Goal: Task Accomplishment & Management: Complete application form

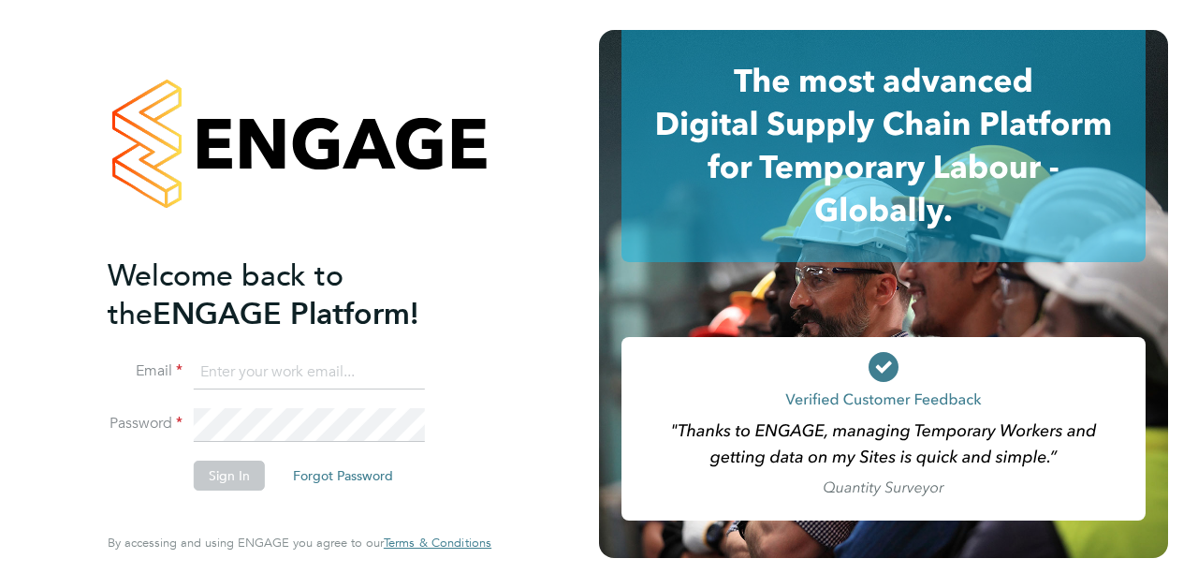
type input "summermooney20@hotmail.com"
click at [245, 479] on button "Sign In" at bounding box center [229, 476] width 71 height 30
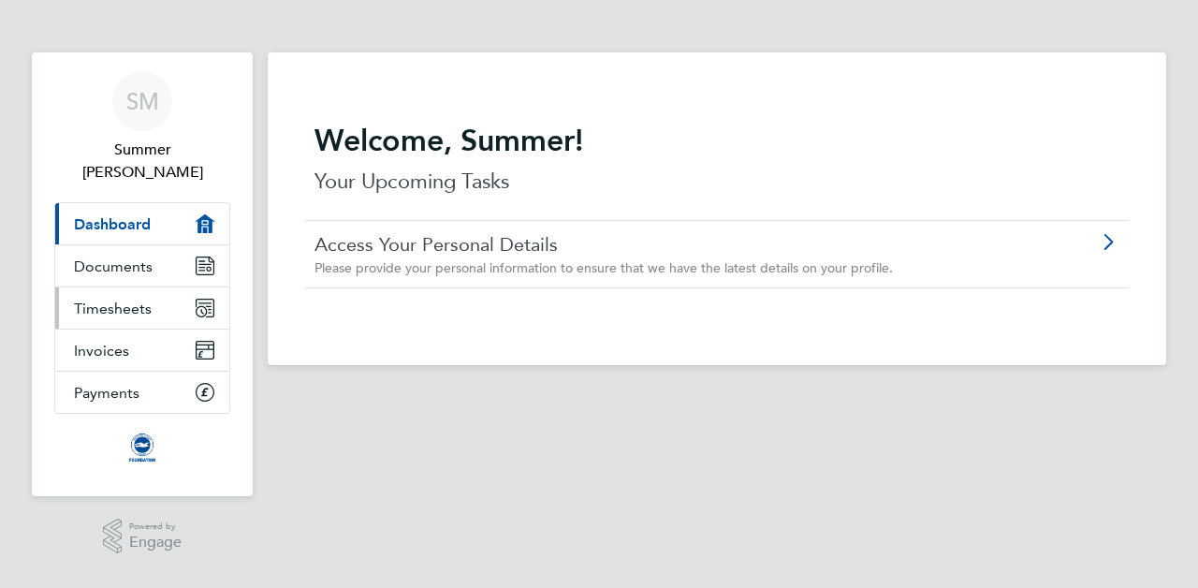
click at [101, 300] on span "Timesheets" at bounding box center [113, 309] width 78 height 18
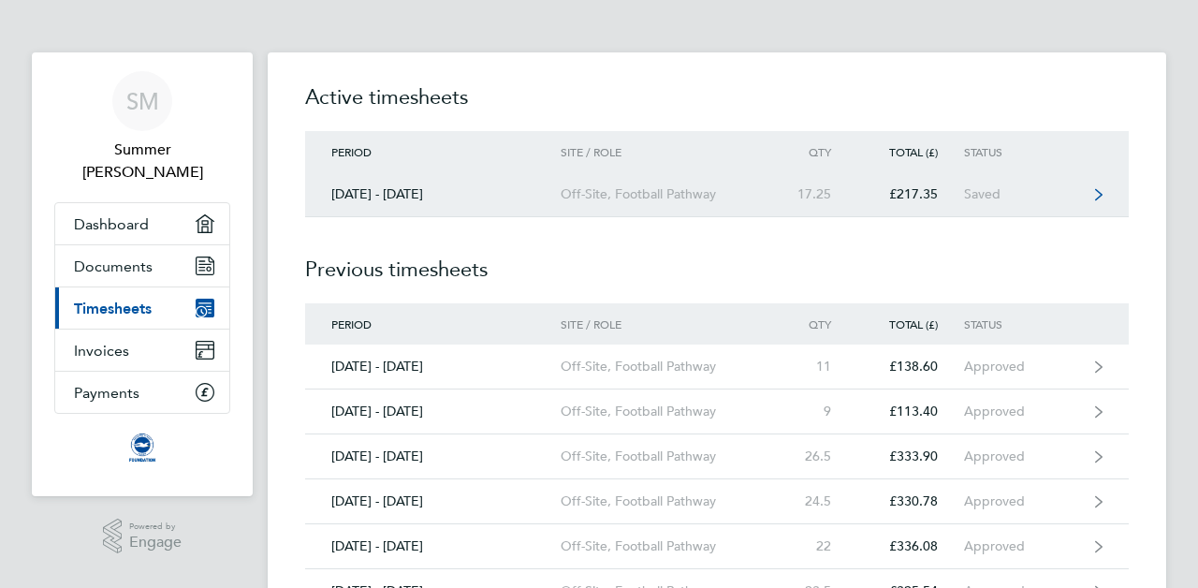
click at [543, 195] on div "[DATE] - [DATE]" at bounding box center [433, 194] width 256 height 16
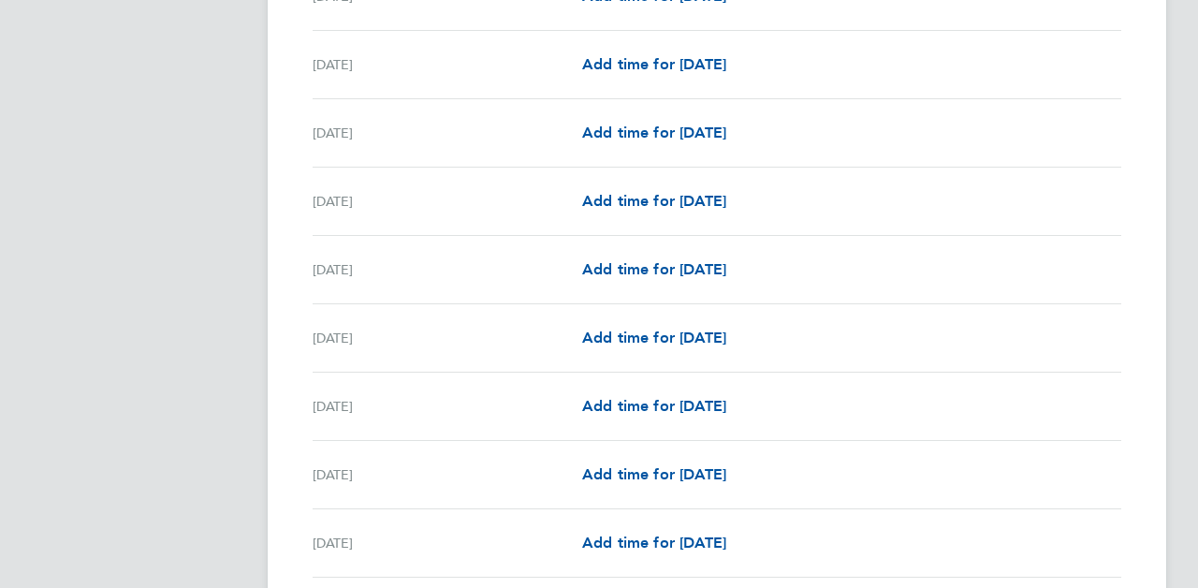
scroll to position [1807, 0]
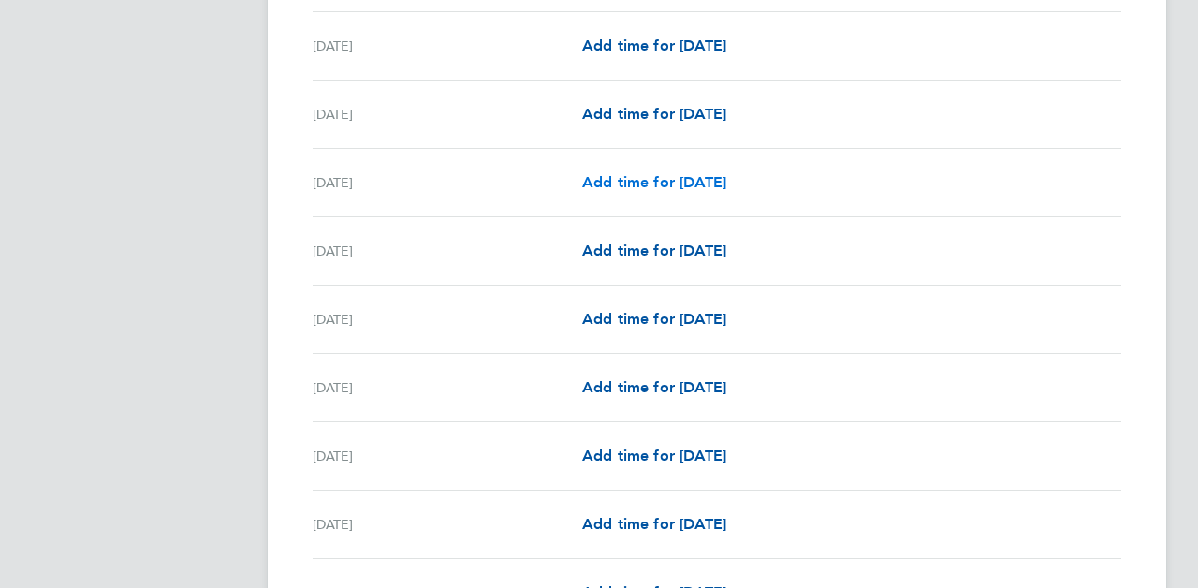
click at [692, 189] on span "Add time for [DATE]" at bounding box center [654, 182] width 144 height 18
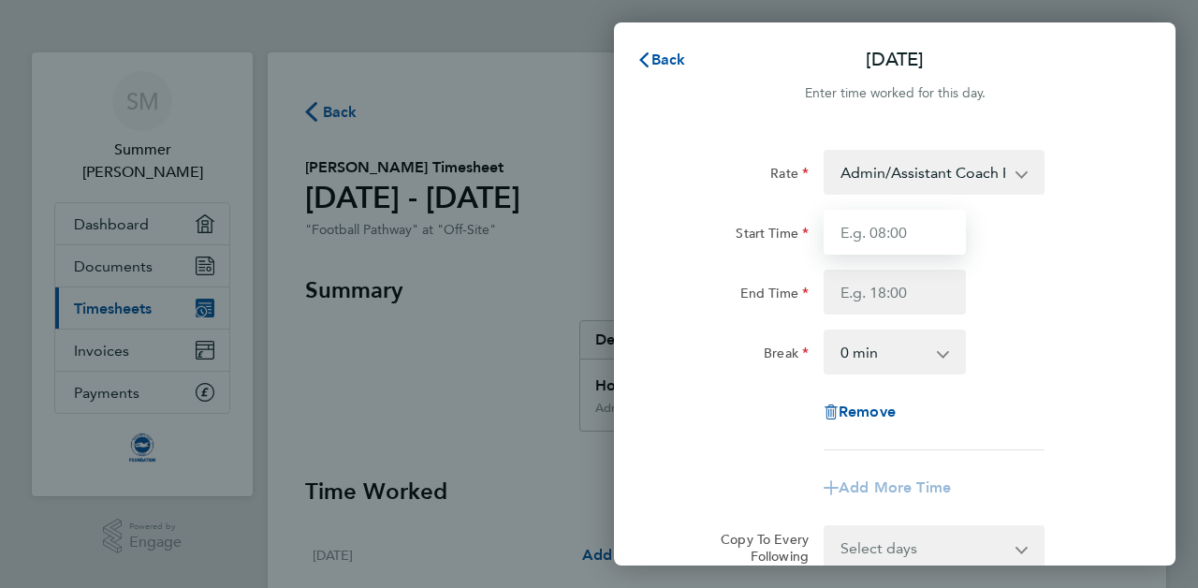
click at [916, 233] on input "Start Time" at bounding box center [895, 232] width 142 height 45
type input "08:15"
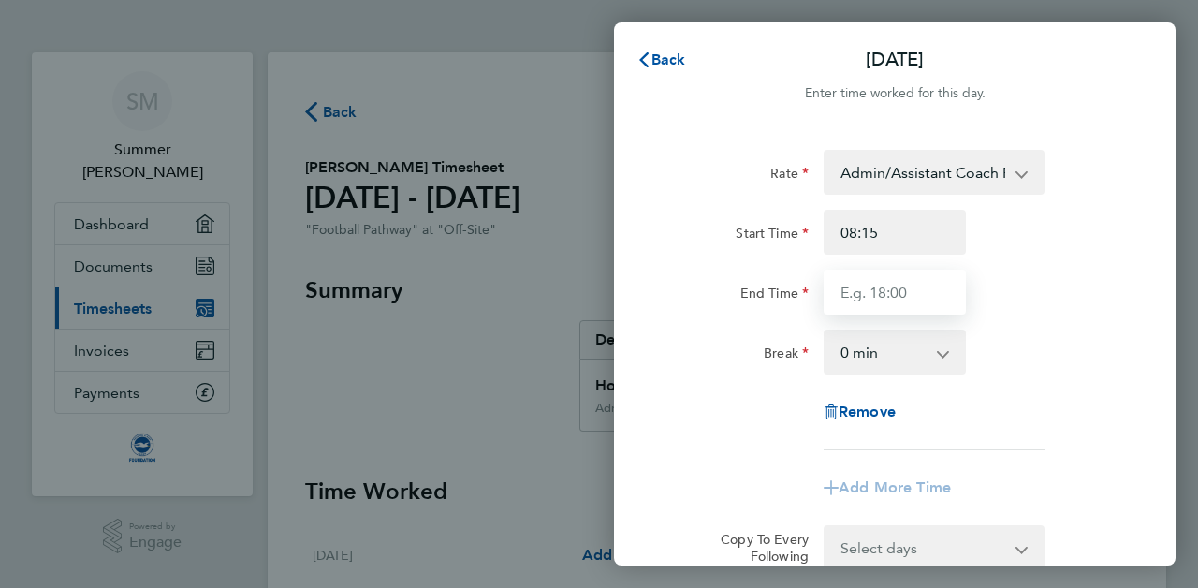
click at [874, 285] on input "End Time" at bounding box center [895, 292] width 142 height 45
type input "15:15"
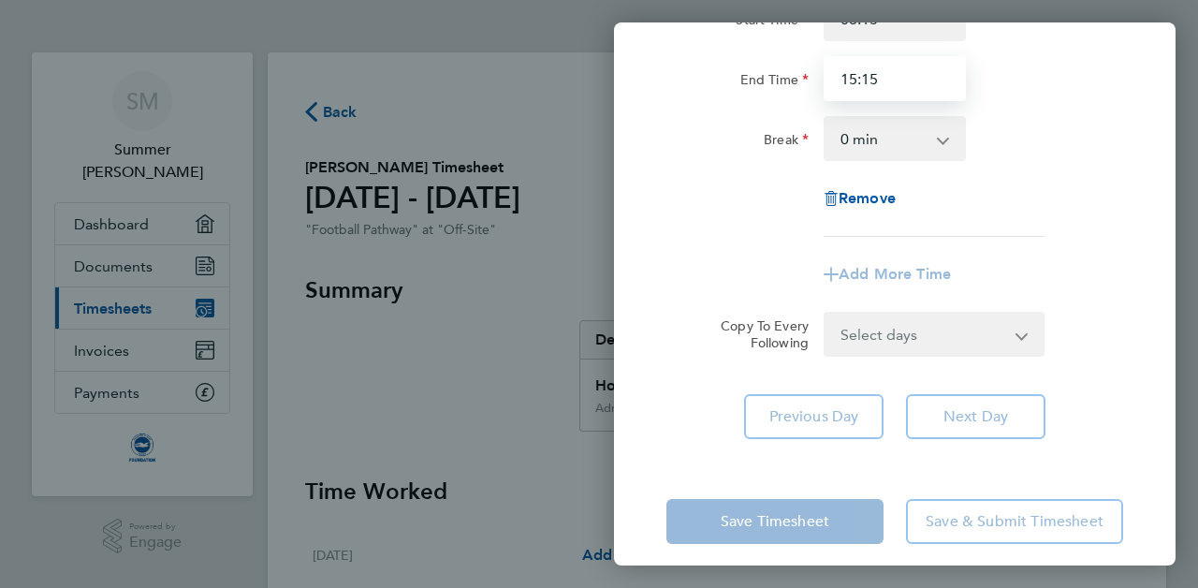
scroll to position [217, 0]
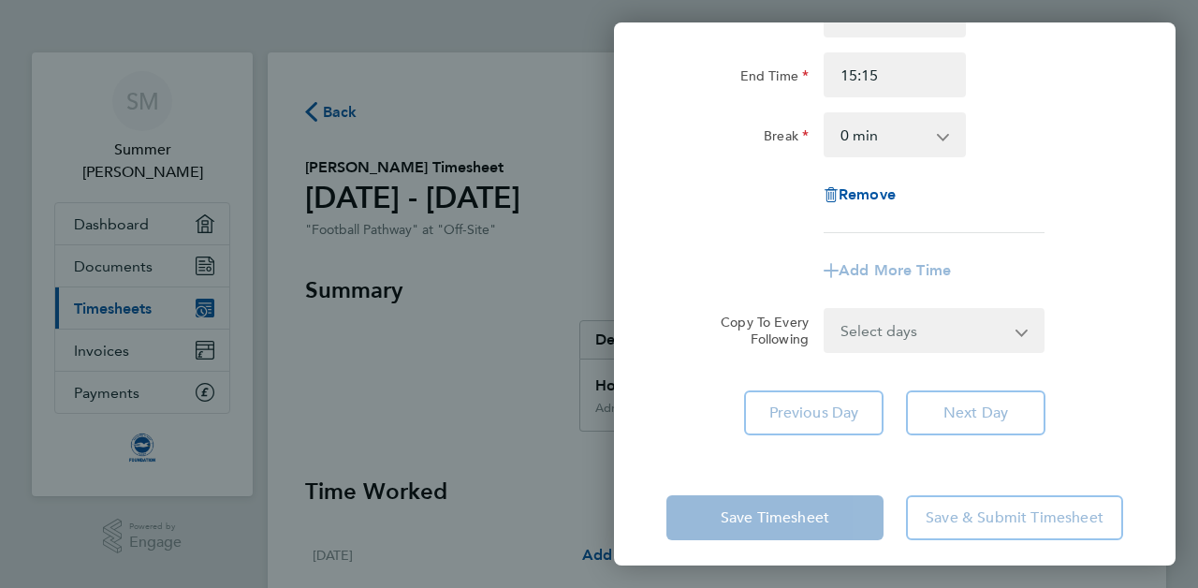
click at [975, 276] on div "Add More Time" at bounding box center [895, 270] width 472 height 45
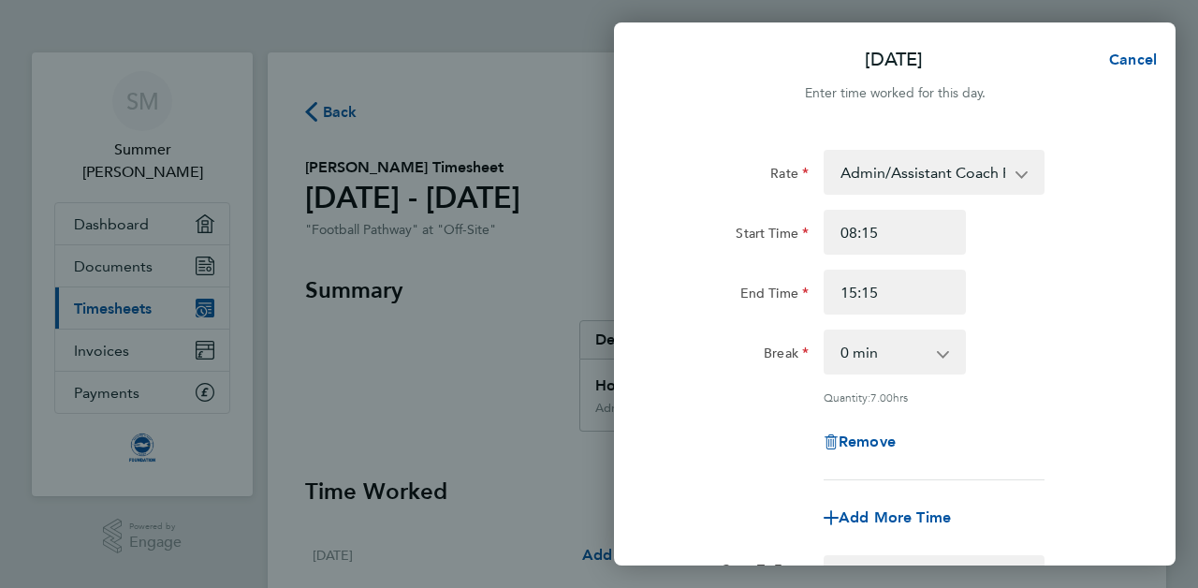
scroll to position [257, 0]
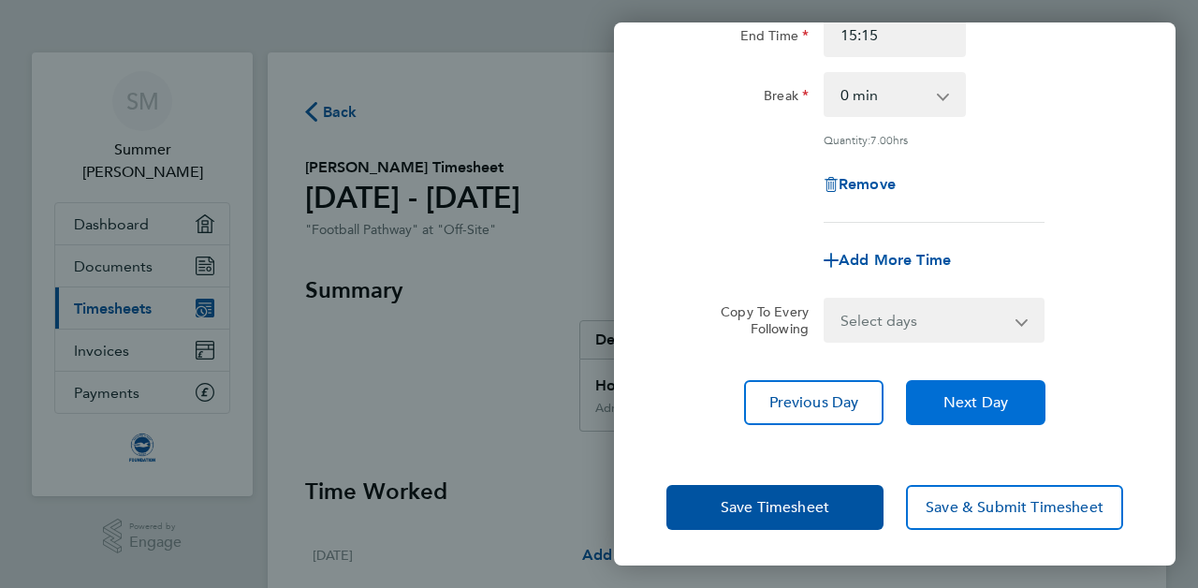
click at [995, 417] on button "Next Day" at bounding box center [975, 402] width 139 height 45
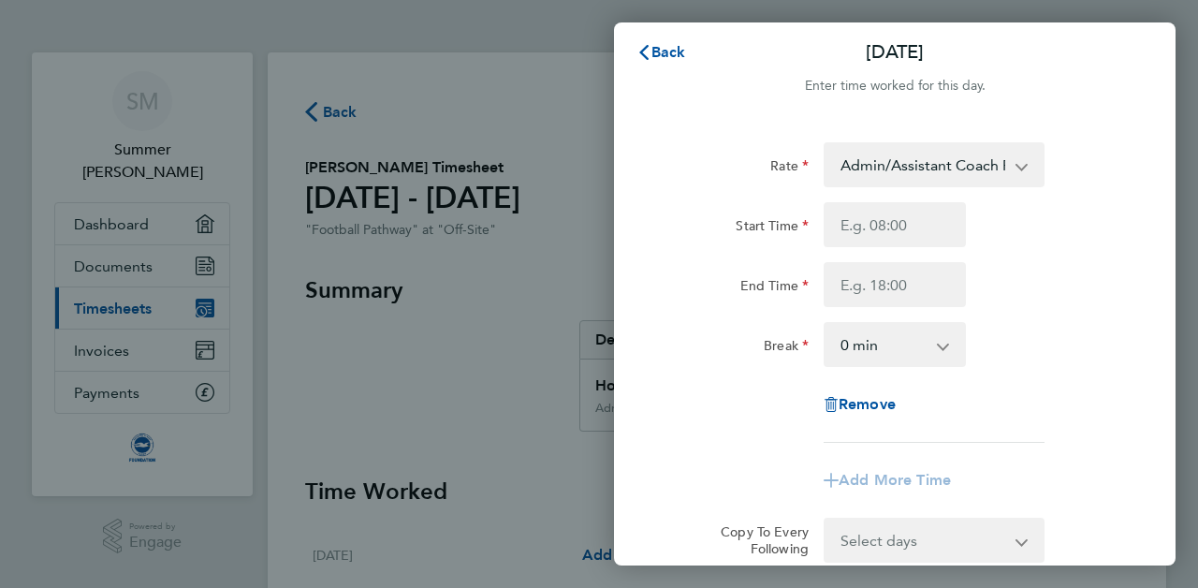
scroll to position [3, 0]
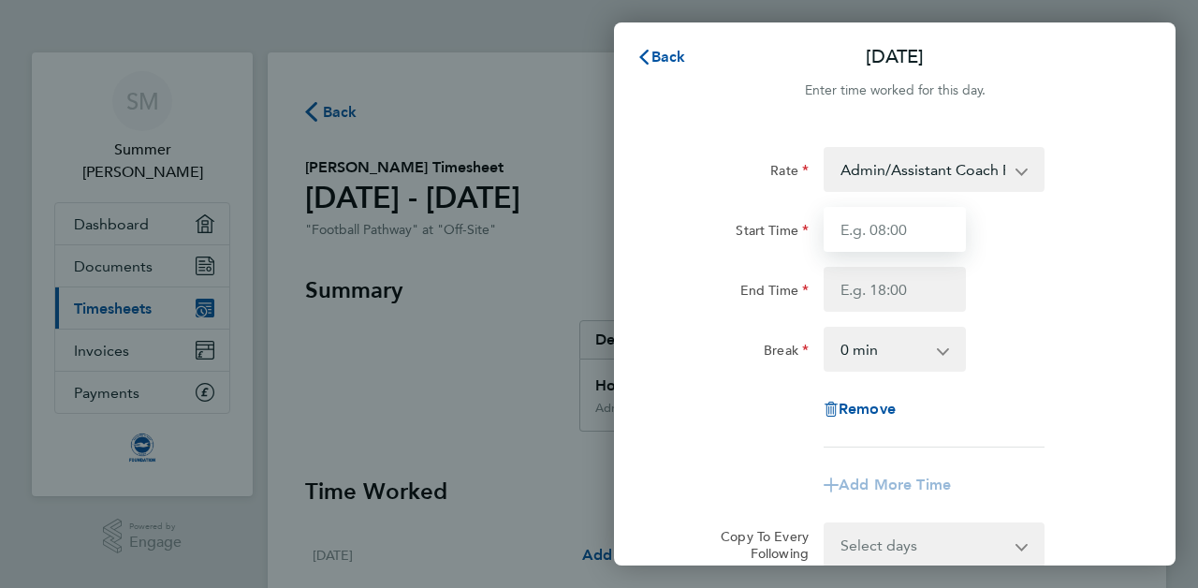
click at [937, 227] on input "Start Time" at bounding box center [895, 229] width 142 height 45
type input "08:15"
click at [882, 316] on div "Rate Admin/Assistant Coach Rate - 12.60 Lead Coach Rate - 16.28 Start Time 08:1…" at bounding box center [895, 297] width 457 height 300
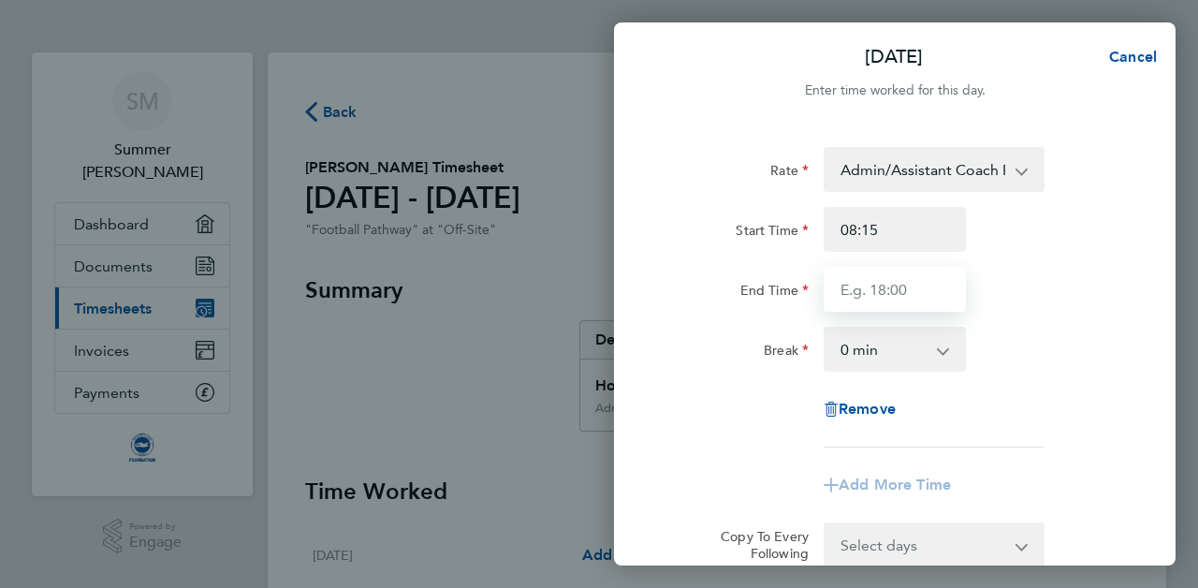
click at [916, 296] on input "End Time" at bounding box center [895, 289] width 142 height 45
type input "15:15"
click at [1018, 414] on div "Rate Admin/Assistant Coach Rate - 12.60 Lead Coach Rate - 16.28 Start Time 08:1…" at bounding box center [895, 297] width 457 height 300
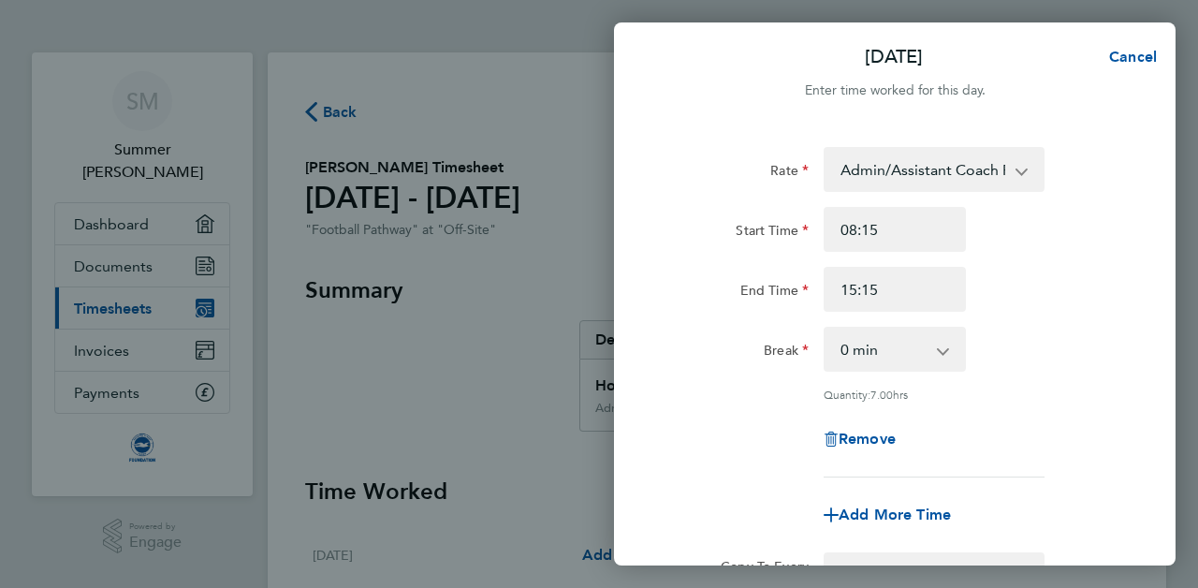
scroll to position [257, 0]
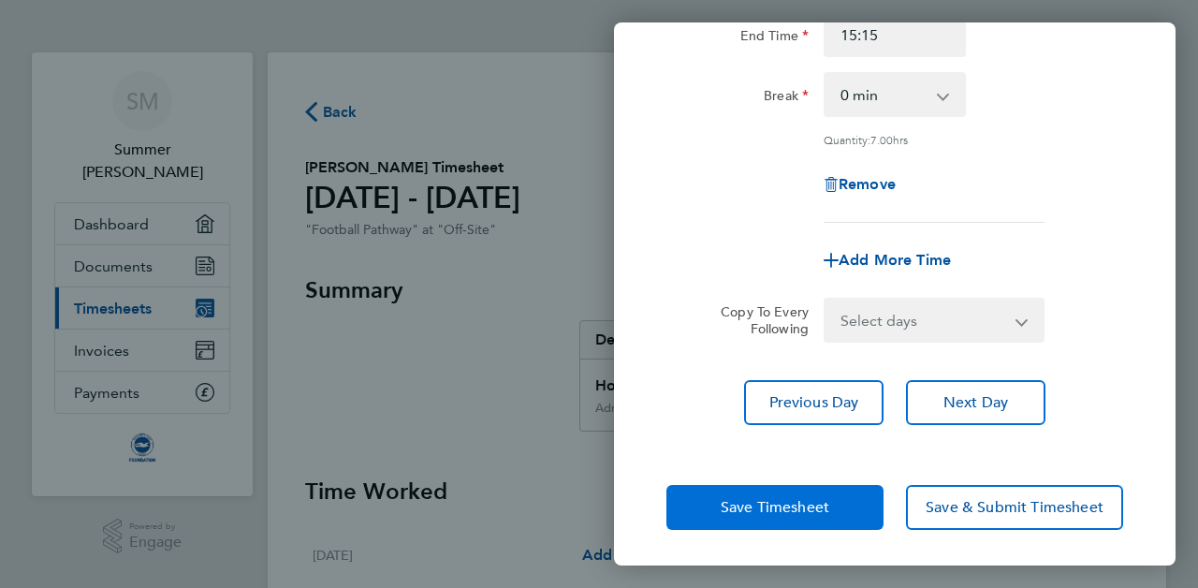
click at [784, 513] on span "Save Timesheet" at bounding box center [775, 507] width 109 height 19
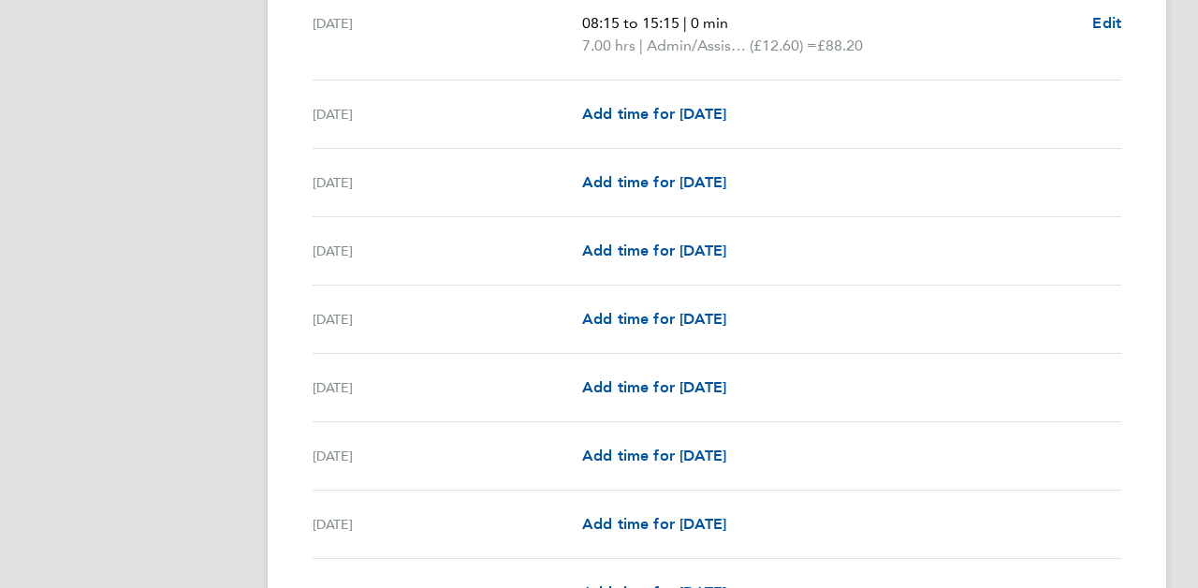
scroll to position [2330, 0]
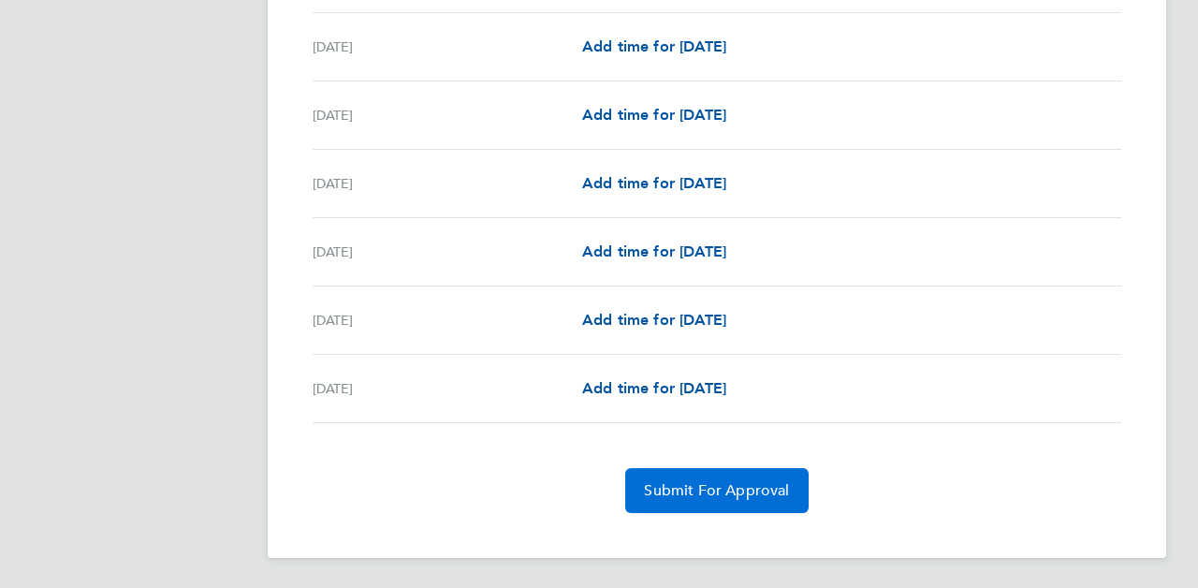
click at [706, 491] on span "Submit For Approval" at bounding box center [716, 490] width 145 height 19
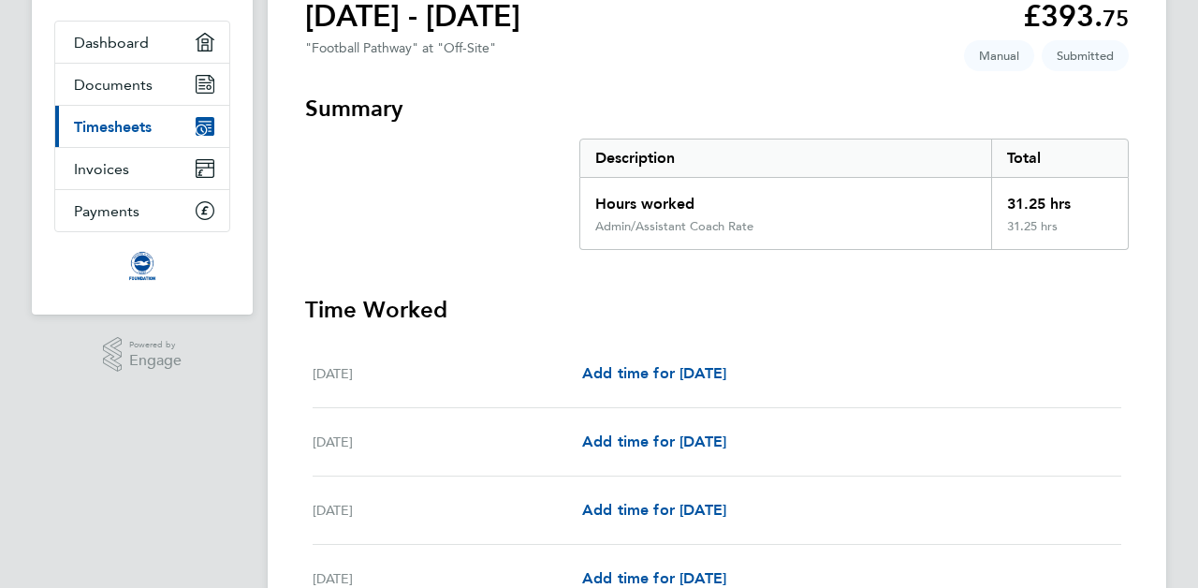
scroll to position [0, 0]
